Goal: Find specific page/section: Find specific page/section

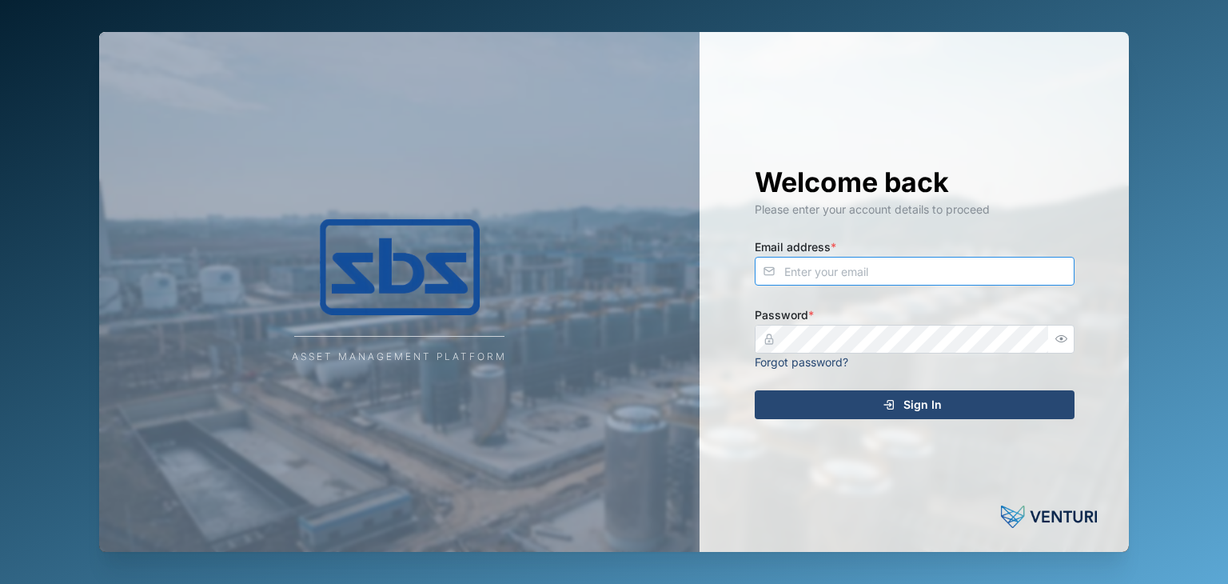
type input "[EMAIL_ADDRESS][DOMAIN_NAME]"
click at [893, 405] on icon "submit" at bounding box center [891, 404] width 6 height 9
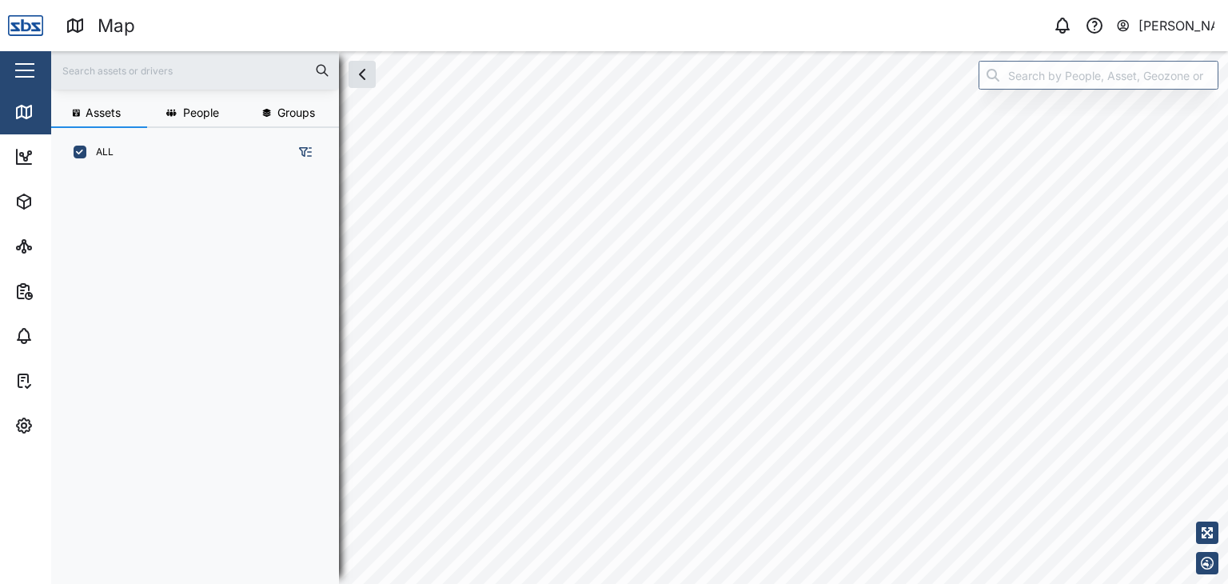
scroll to position [387, 249]
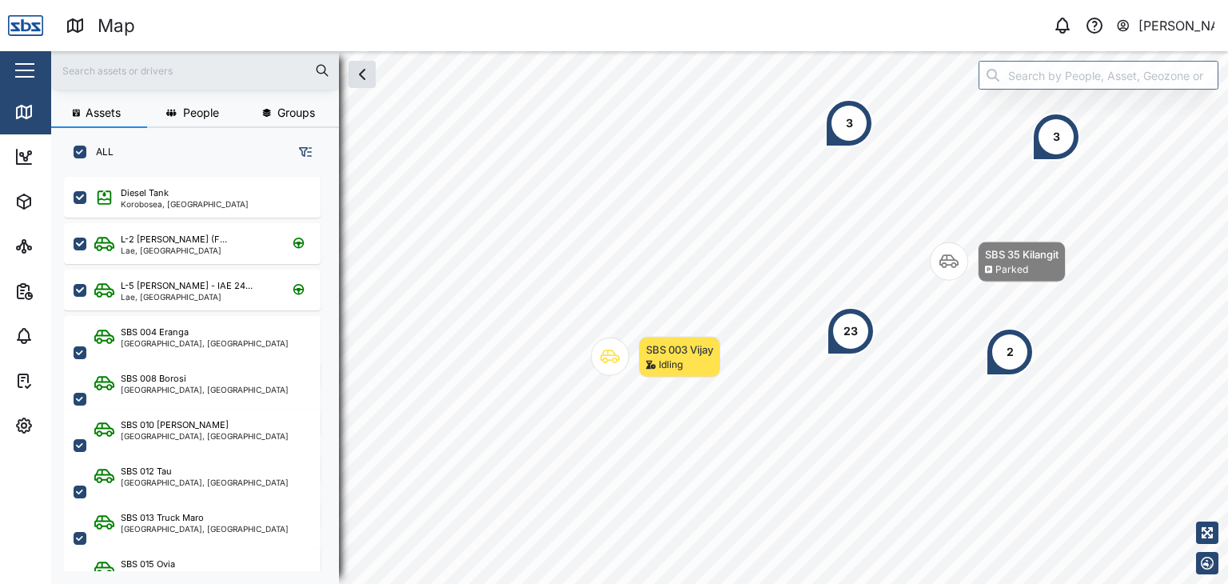
click at [145, 65] on input "text" at bounding box center [195, 70] width 269 height 24
type input "34"
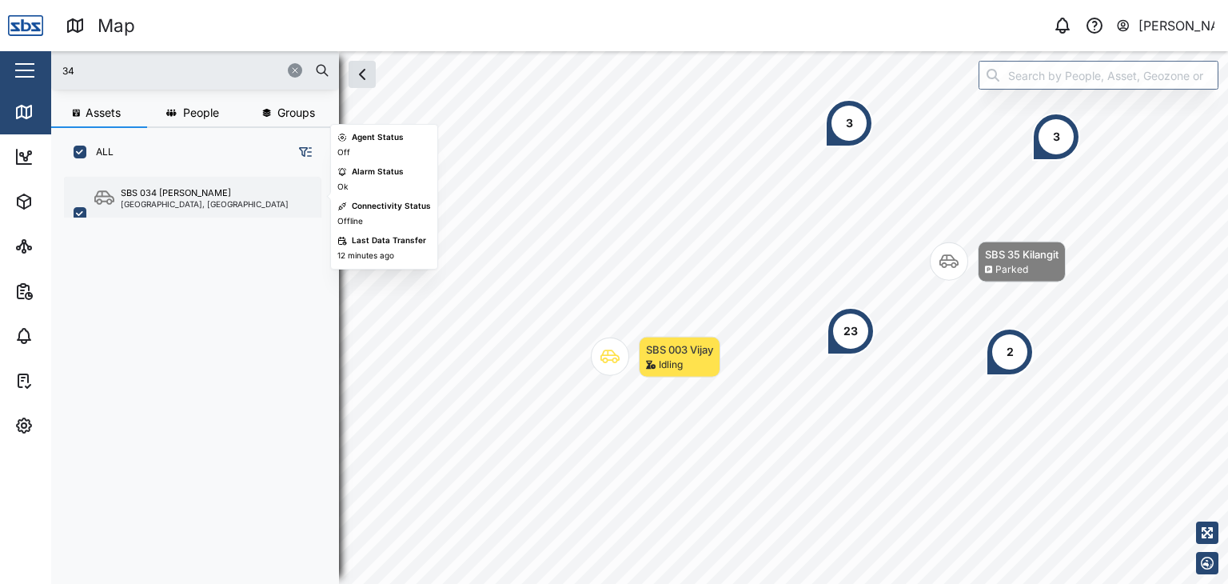
click at [204, 193] on div "SBS 034 [PERSON_NAME]" at bounding box center [205, 193] width 168 height 14
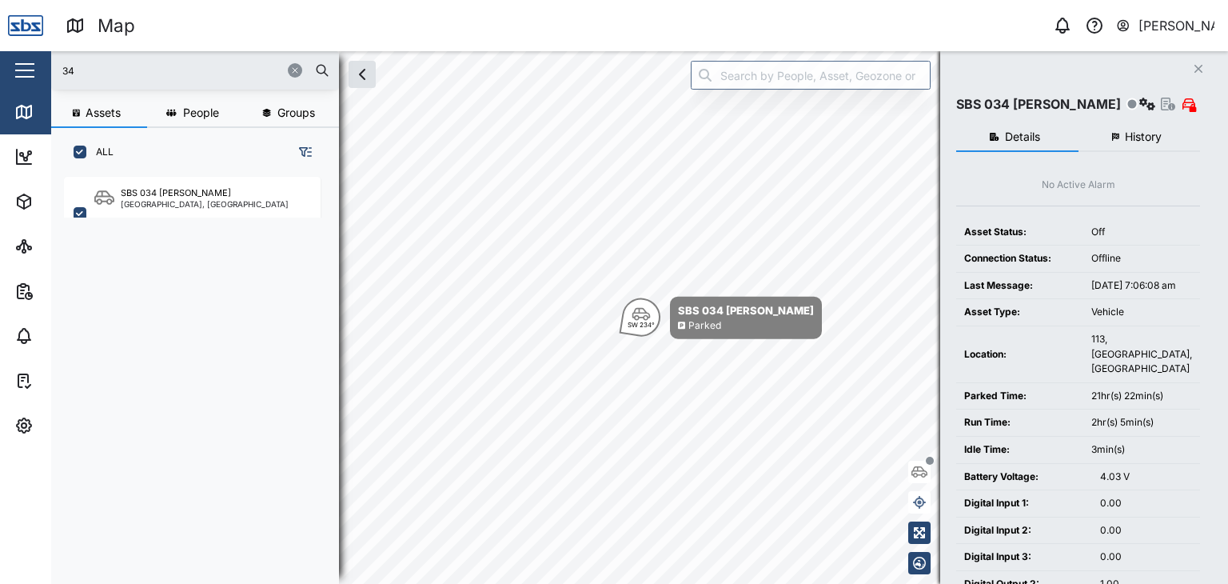
drag, startPoint x: 66, startPoint y: 74, endPoint x: 14, endPoint y: 66, distance: 52.5
click at [19, 71] on div "Map 0 [PERSON_NAME] Close Map Dashboard Assets ATS Camera Generator Personnel T…" at bounding box center [614, 292] width 1228 height 584
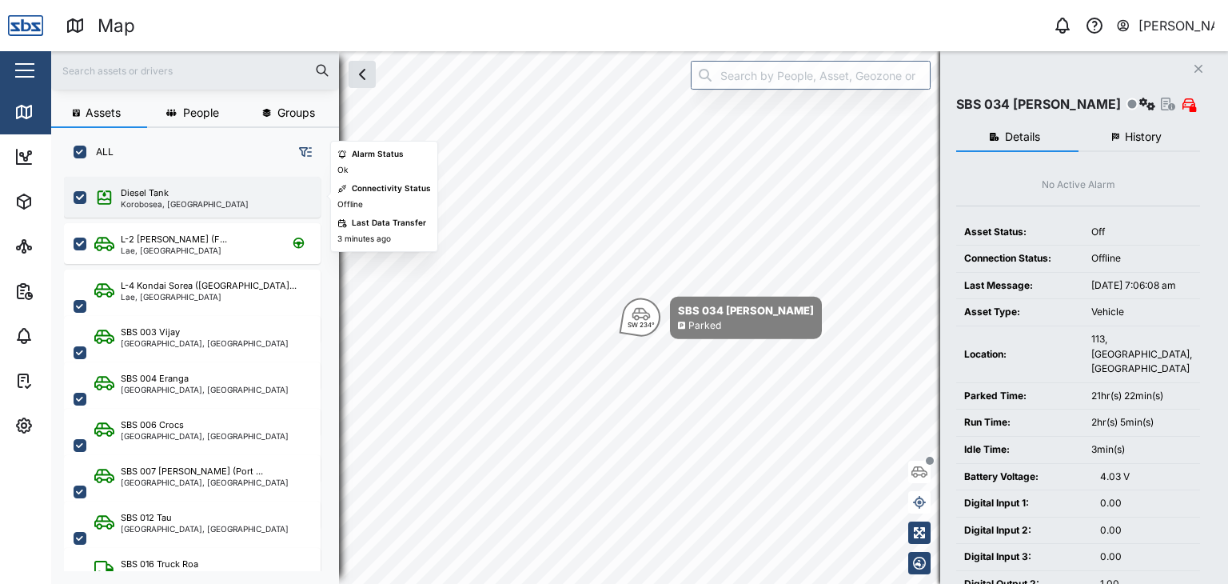
click at [174, 193] on div "Diesel Tank" at bounding box center [185, 193] width 128 height 14
